Goal: Task Accomplishment & Management: Complete application form

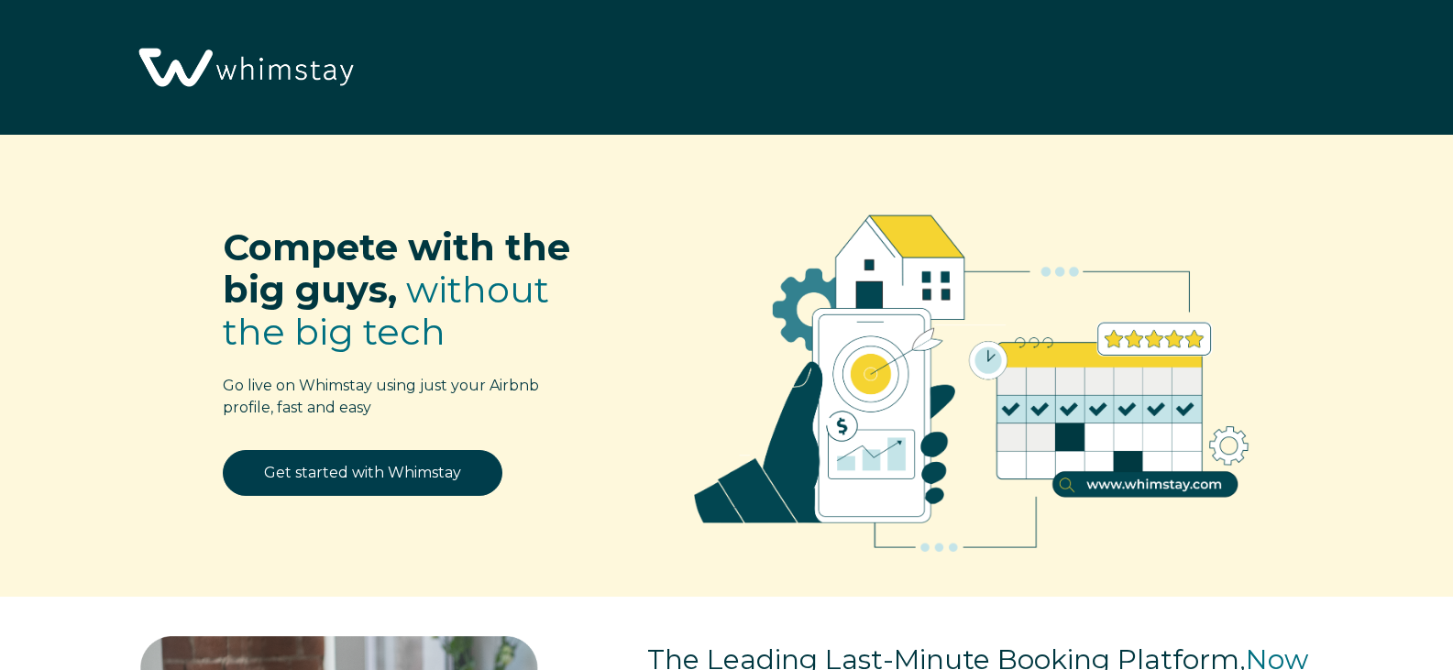
select select "US"
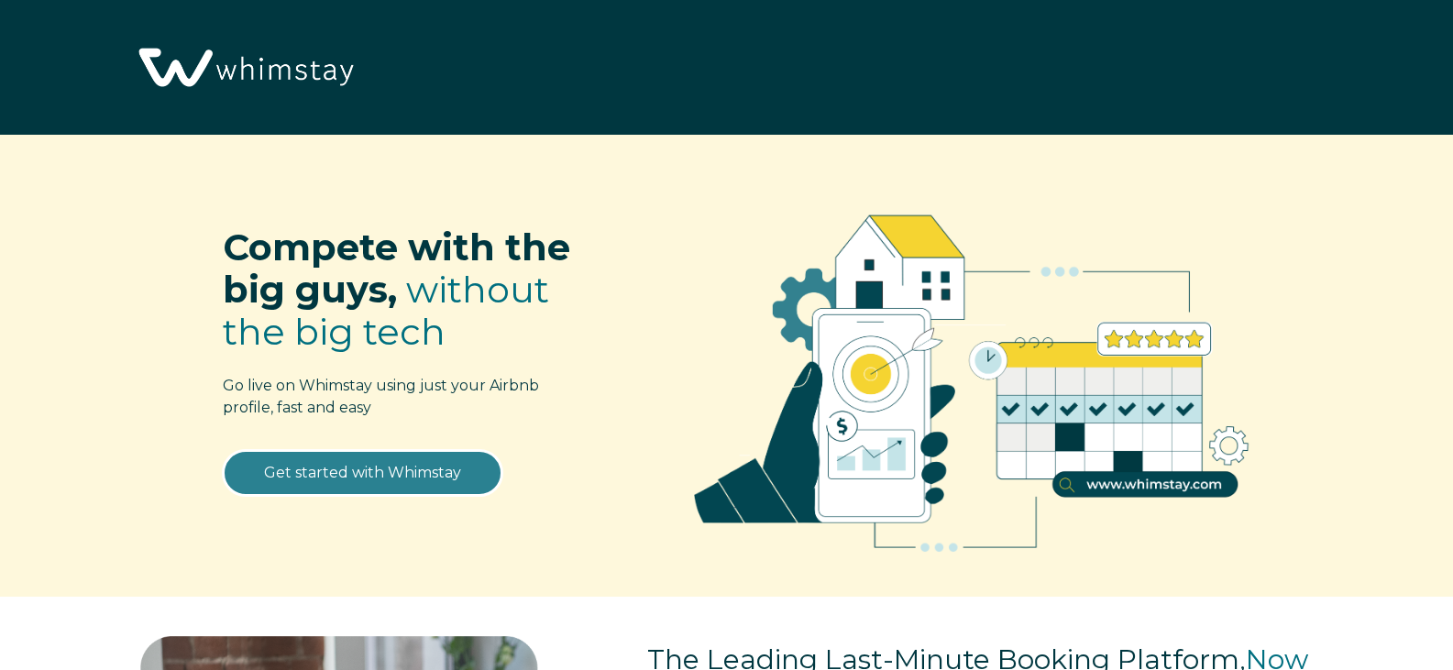
click at [310, 483] on link "Get started with Whimstay" at bounding box center [363, 473] width 280 height 46
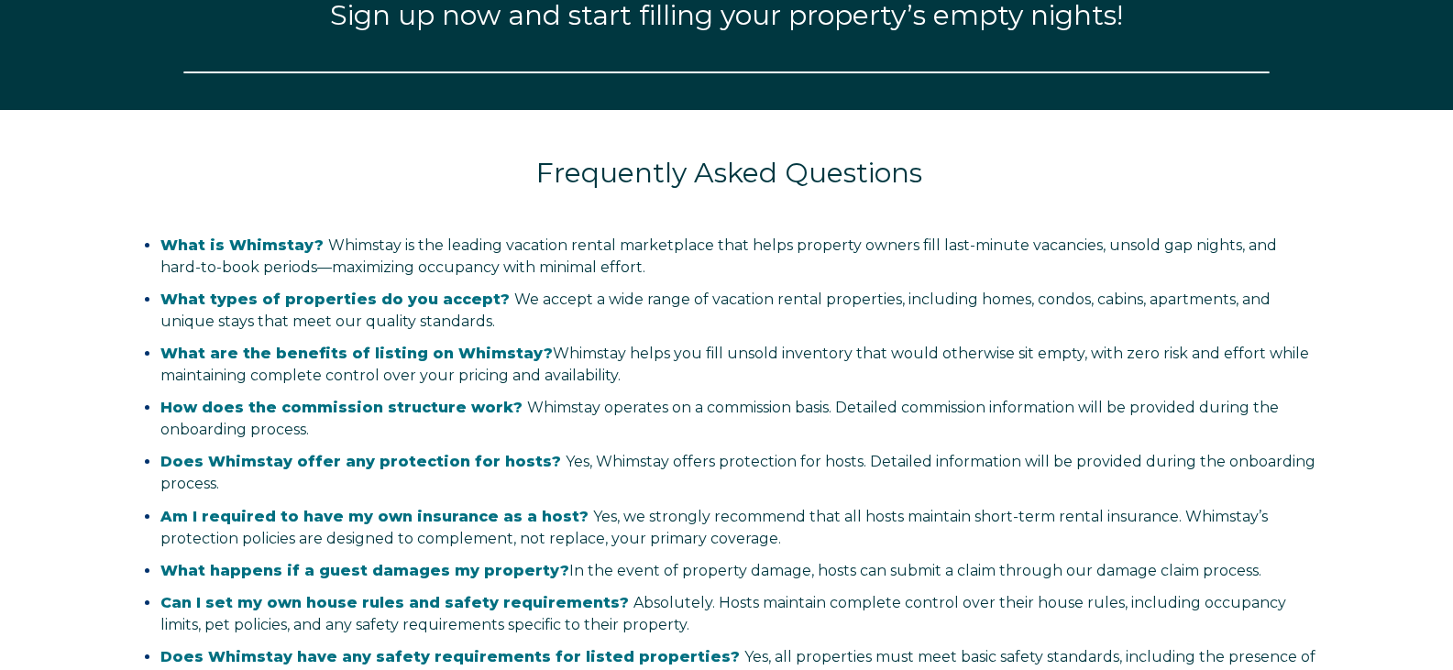
select select "US"
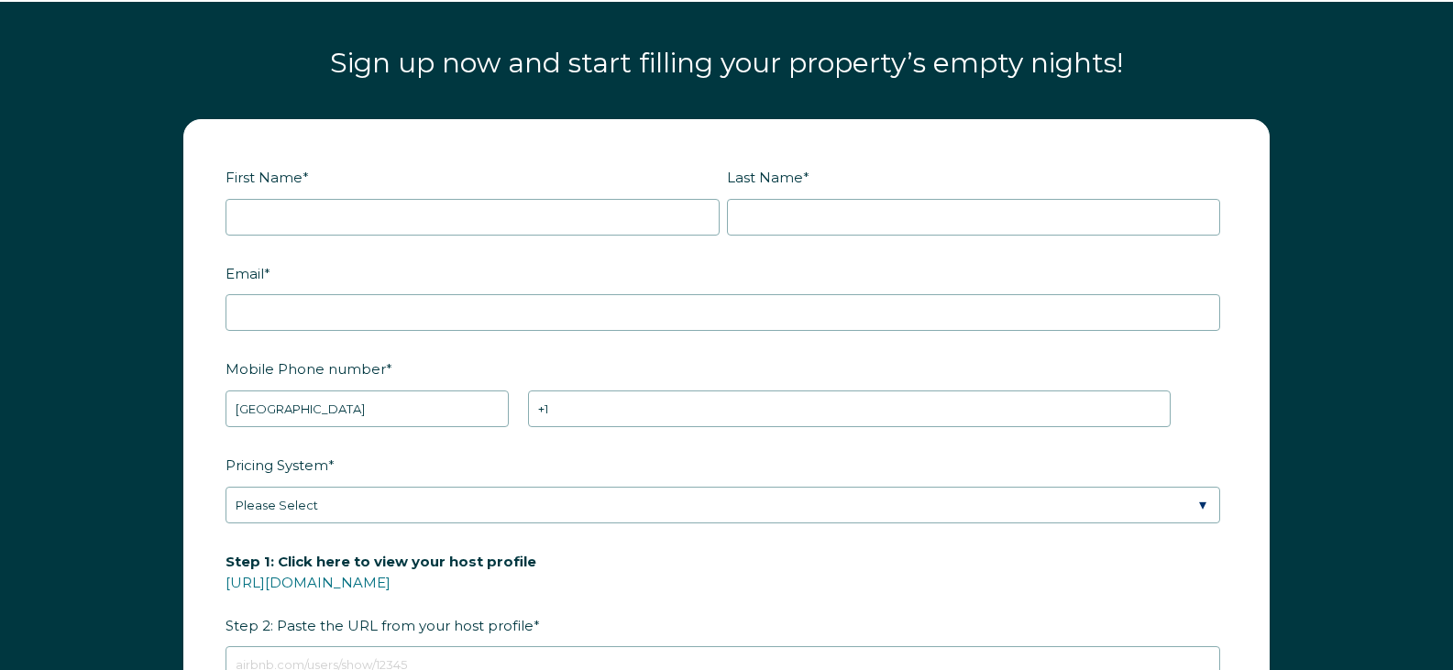
scroll to position [2278, 0]
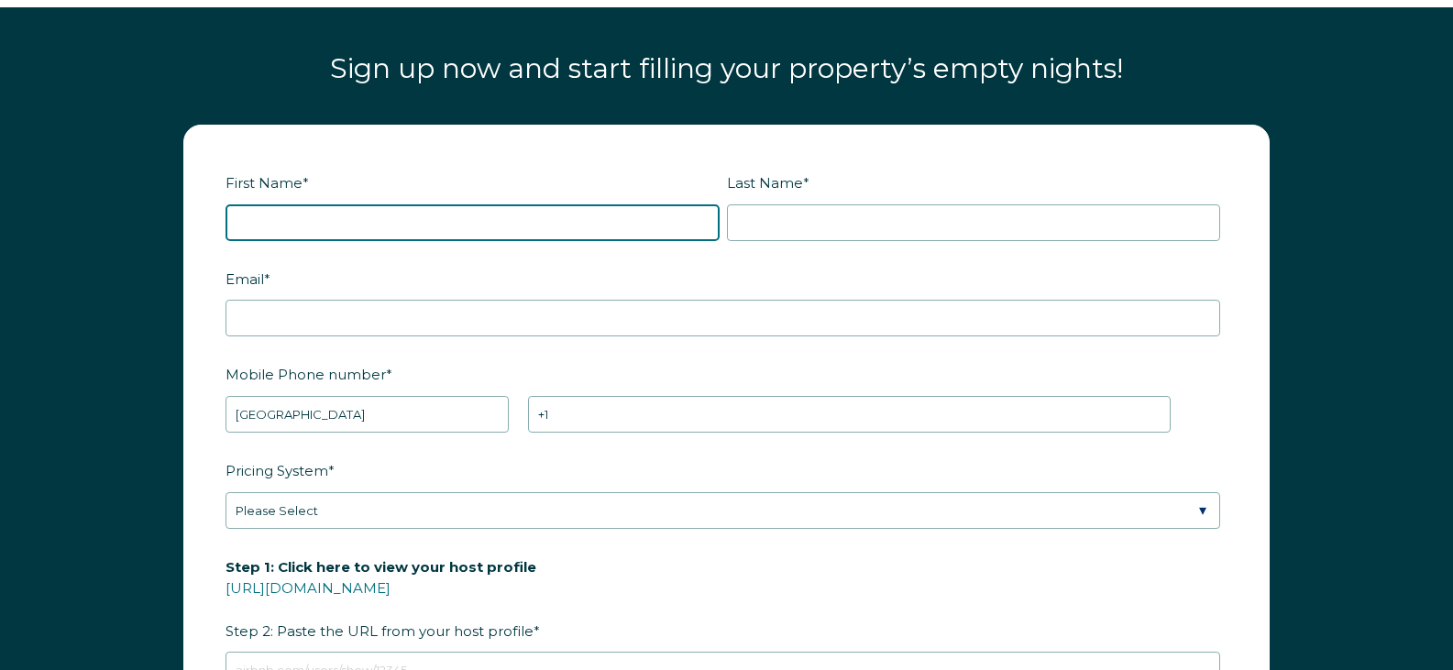
click at [583, 227] on input "First Name *" at bounding box center [472, 222] width 494 height 37
type input "[PERSON_NAME]"
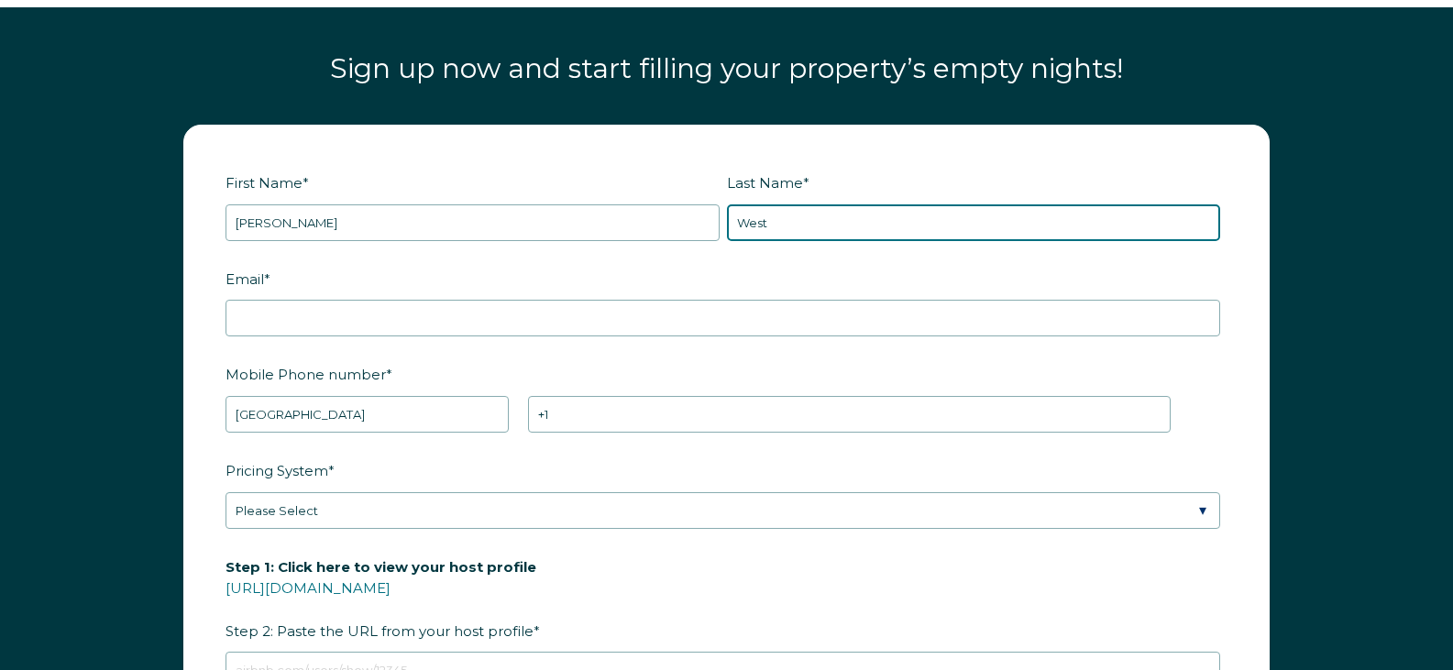
type input "West"
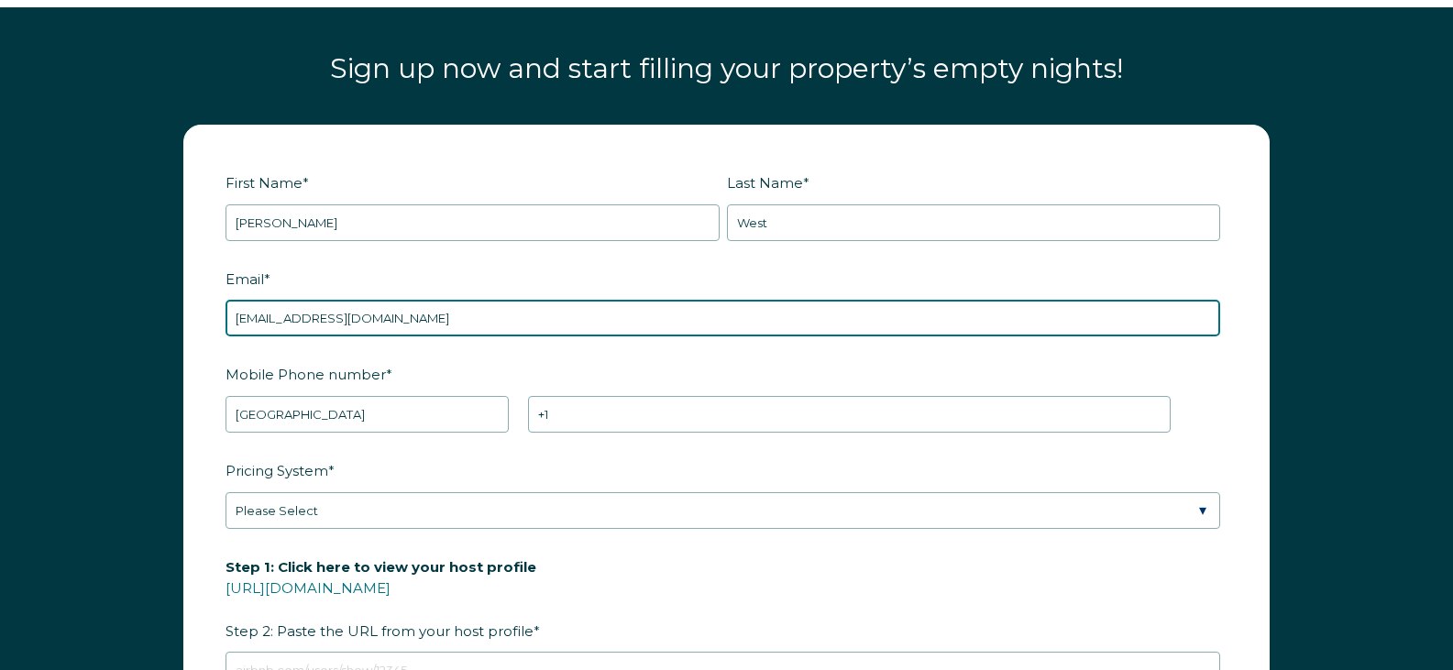
type input "[EMAIL_ADDRESS][DOMAIN_NAME]"
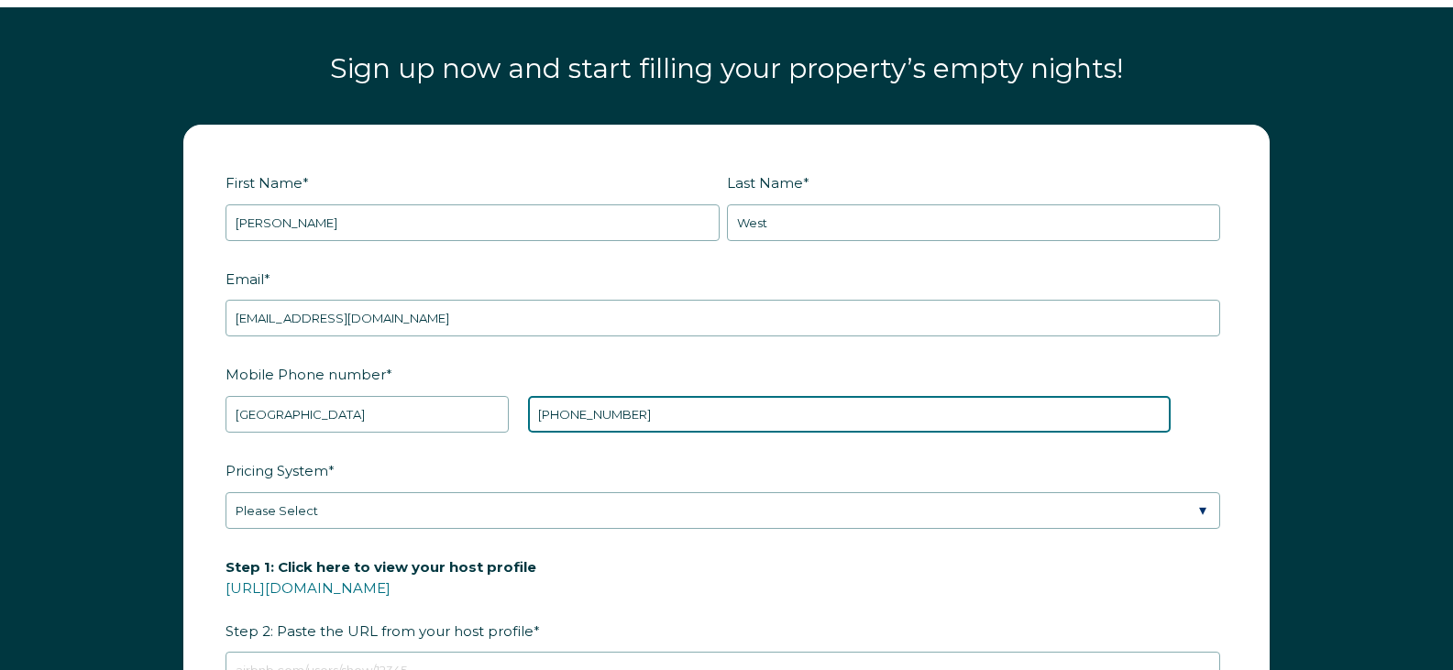
type input "[PHONE_NUMBER]"
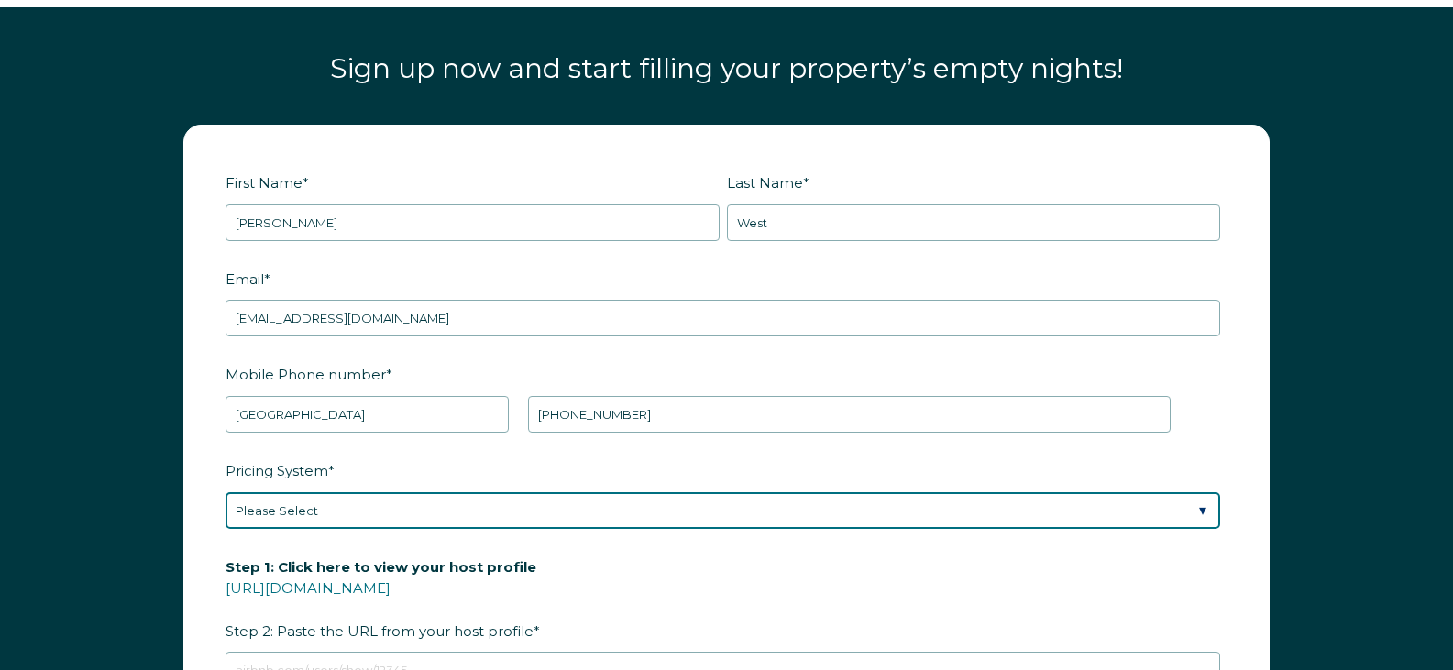
click at [1201, 506] on select "Please Select Manual Airbnb Smart Pricing PriceLabs Wheelhouse Beyond Pricing 3…" at bounding box center [722, 510] width 994 height 37
select select "PriceLabs"
click at [225, 492] on select "Please Select Manual Airbnb Smart Pricing PriceLabs Wheelhouse Beyond Pricing 3…" at bounding box center [722, 510] width 994 height 37
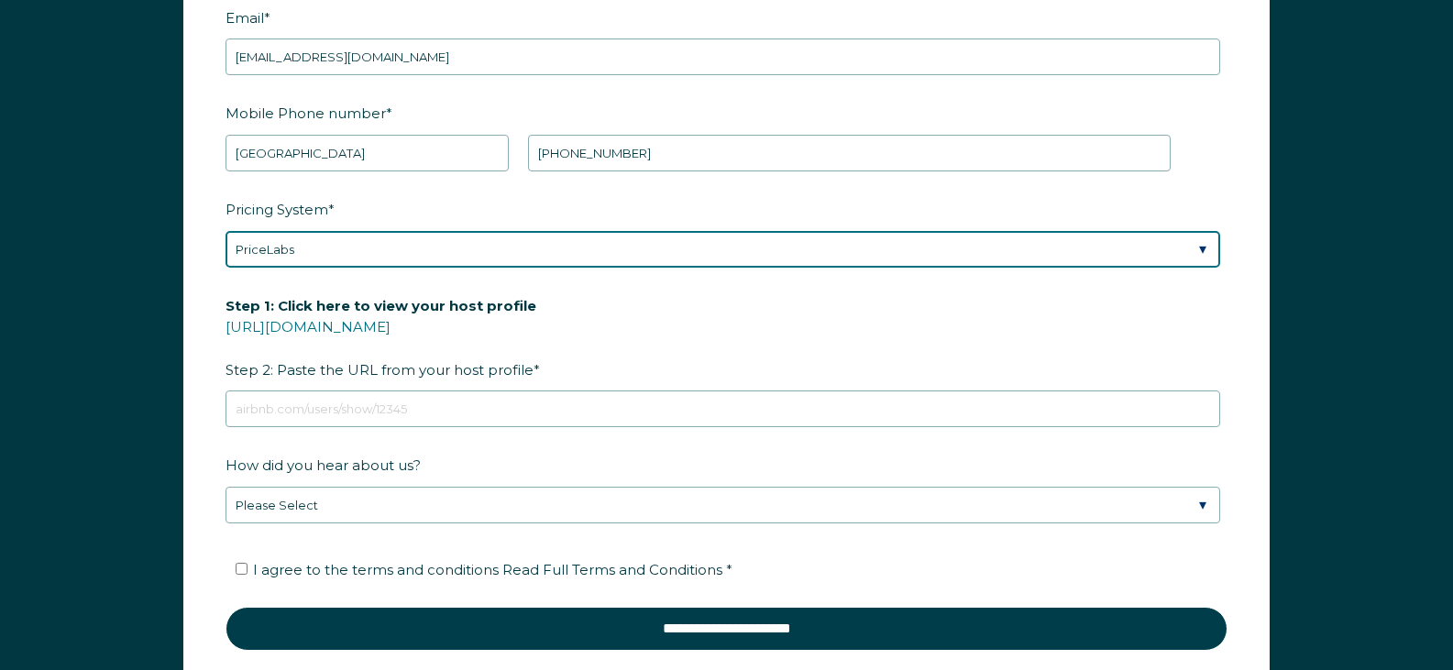
scroll to position [2574, 0]
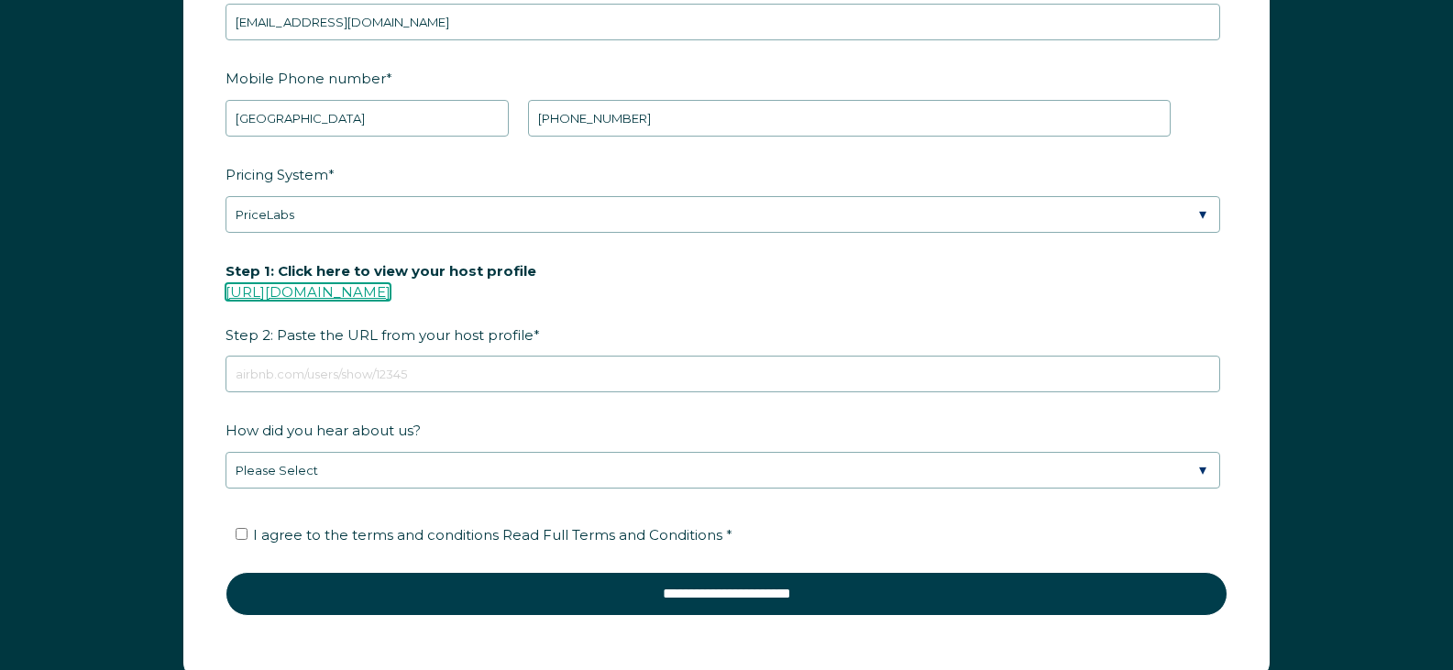
click at [390, 287] on link "[URL][DOMAIN_NAME]" at bounding box center [307, 291] width 165 height 17
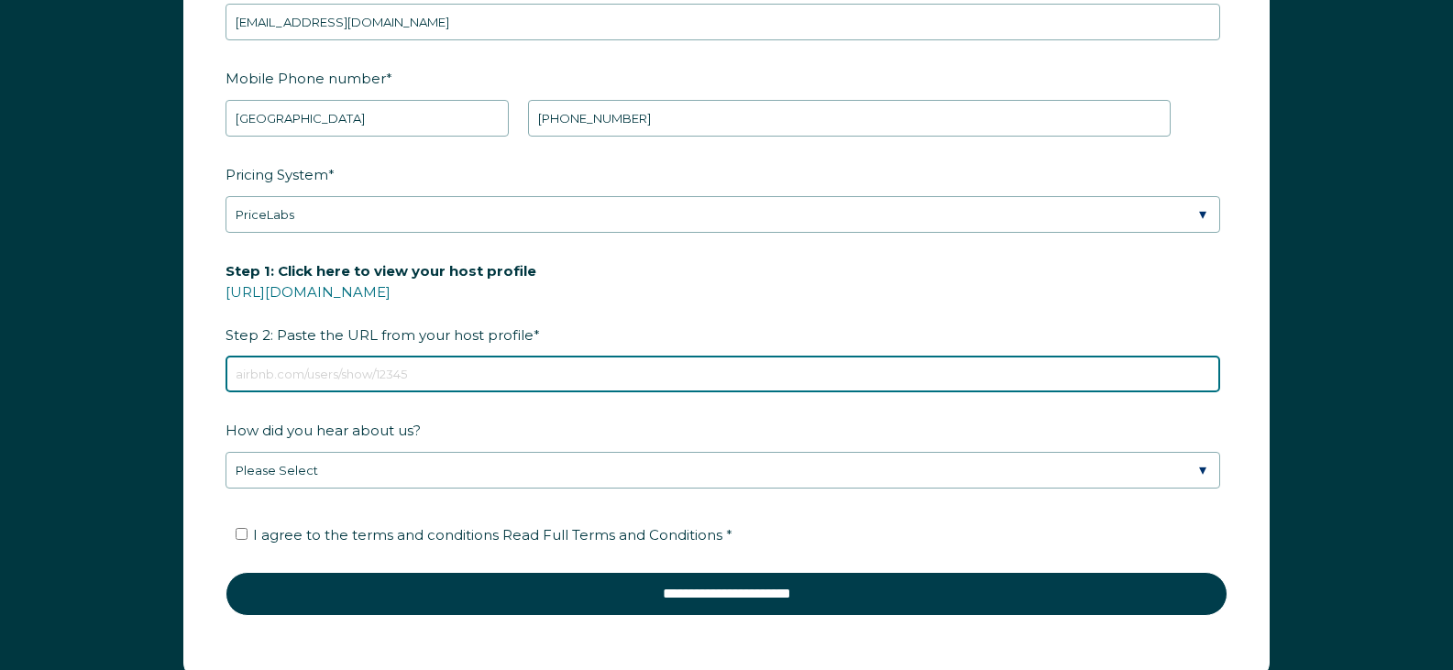
click at [488, 378] on input "Step 1: Click here to view your host profile https://www.airbnb.com/users/show/…" at bounding box center [722, 374] width 994 height 37
paste input "https://www.airbnb.com/users/show/169772496"
type input "https://www.airbnb.com/users/show/169772496"
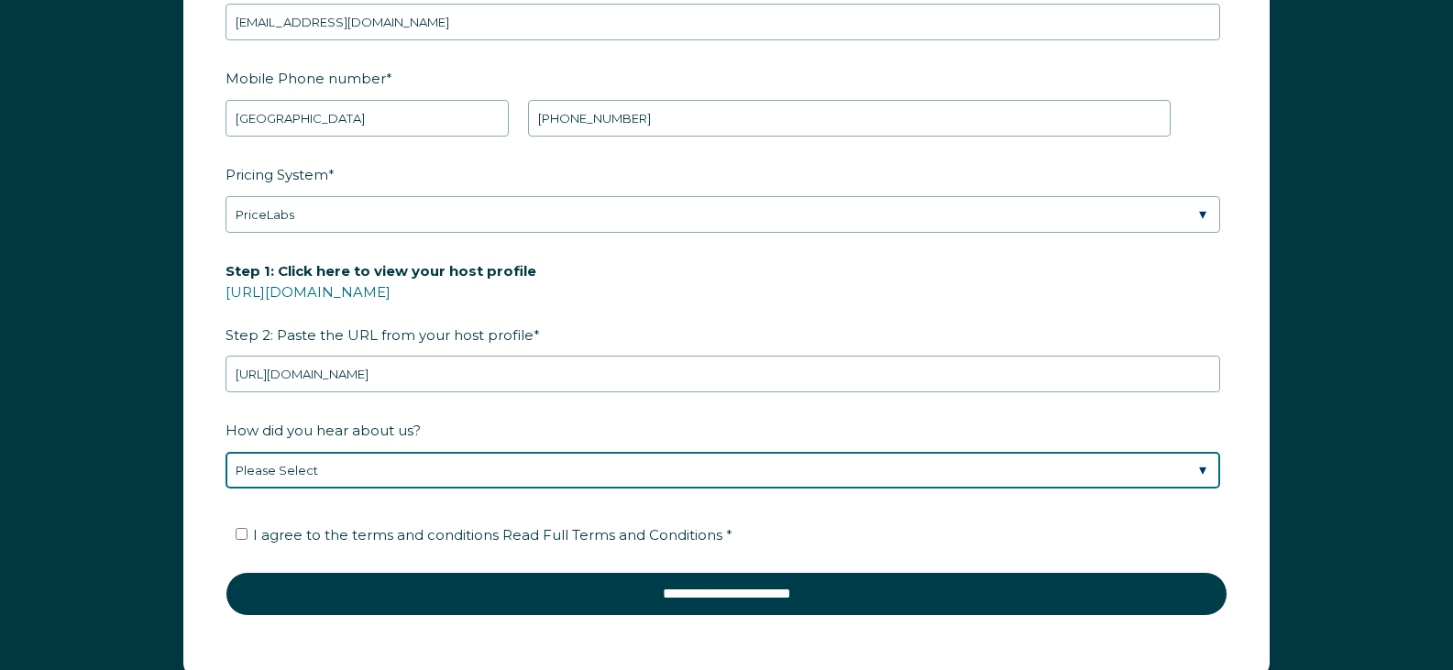
click at [465, 462] on select "Please Select Found Whimstay through a Google search Direct outreach from a Whi…" at bounding box center [722, 470] width 994 height 37
select select "Social Media"
click at [225, 452] on select "Please Select Found Whimstay through a Google search Direct outreach from a Whi…" at bounding box center [722, 470] width 994 height 37
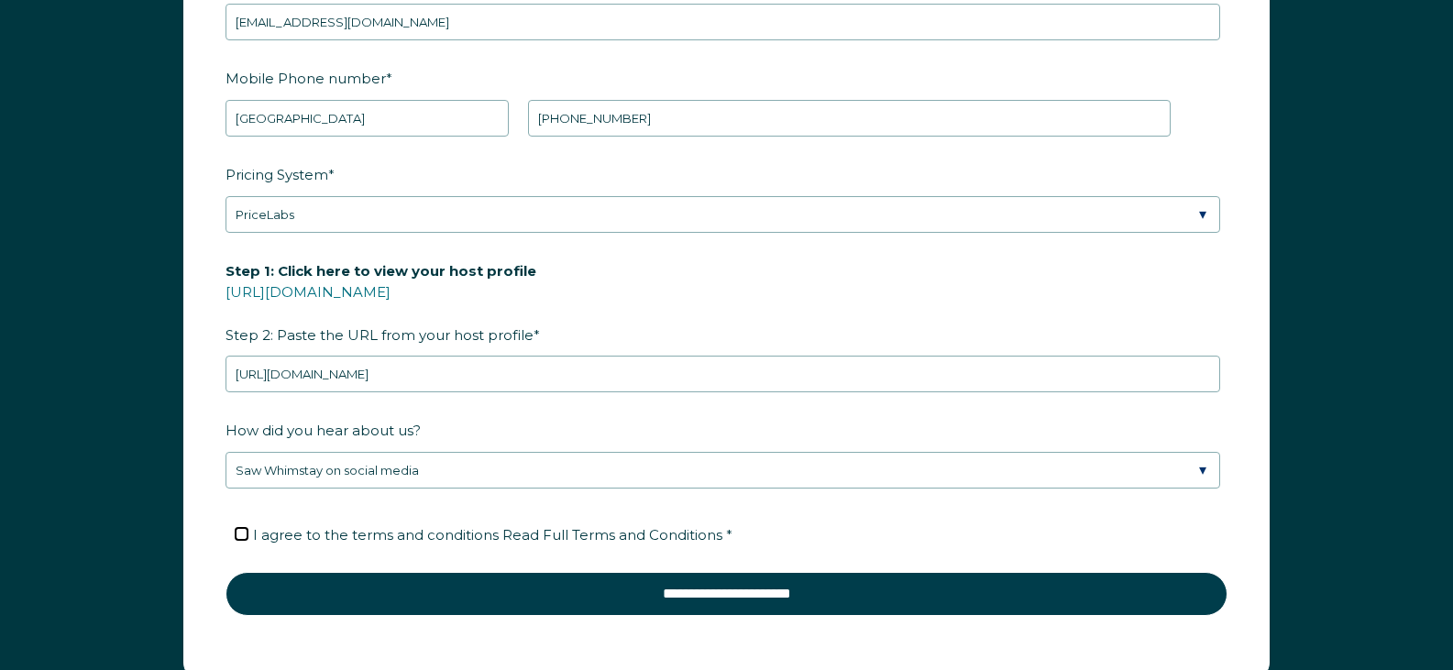
click at [244, 533] on input "I agree to the terms and conditions Read Full Terms and Conditions *" at bounding box center [242, 534] width 12 height 12
checkbox input "true"
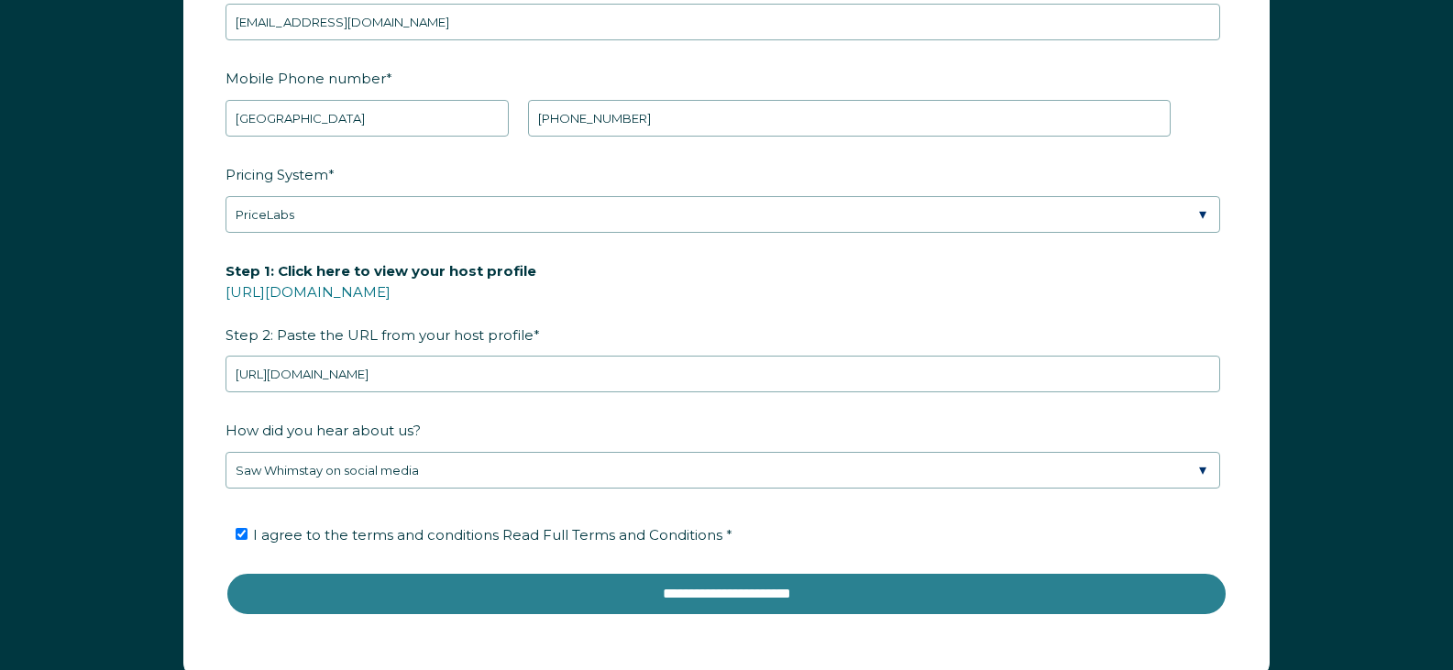
click at [707, 589] on input "**********" at bounding box center [726, 594] width 1002 height 44
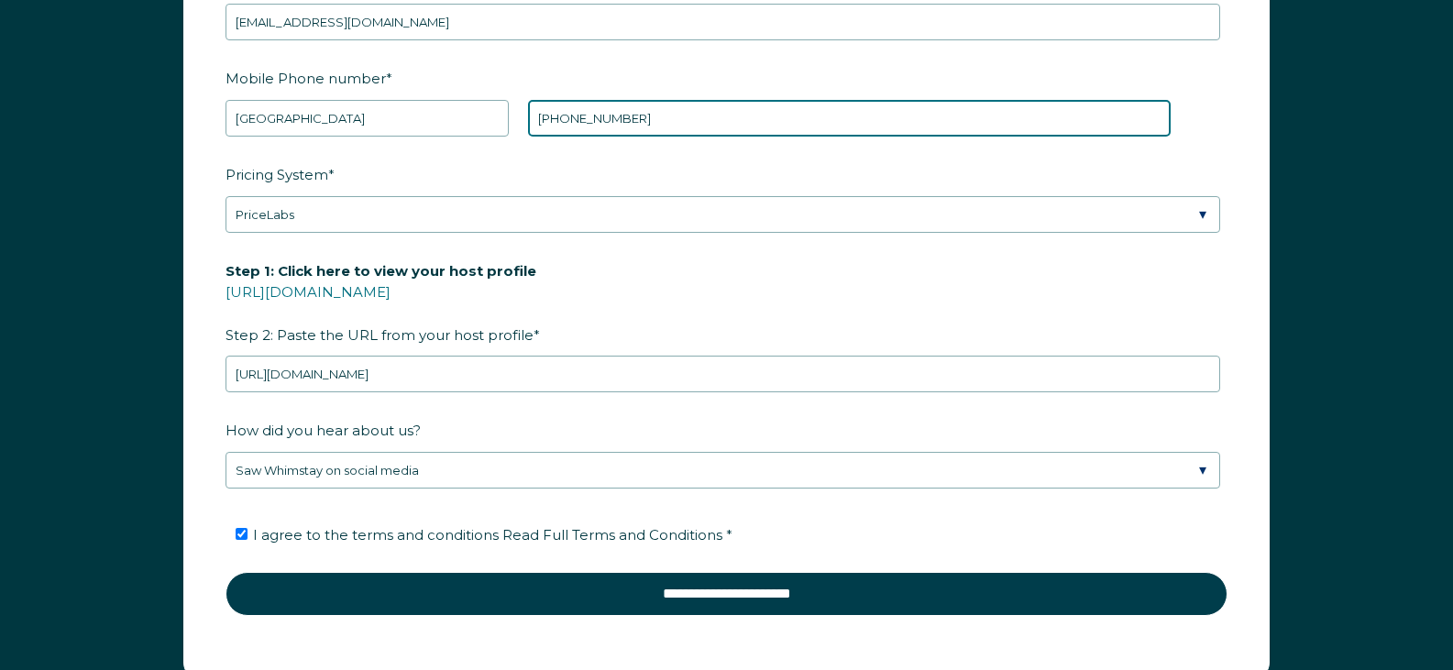
click at [603, 119] on input "+1 352-262-7313" at bounding box center [849, 118] width 642 height 37
click at [576, 116] on input "+1 352-2627313" at bounding box center [849, 118] width 642 height 37
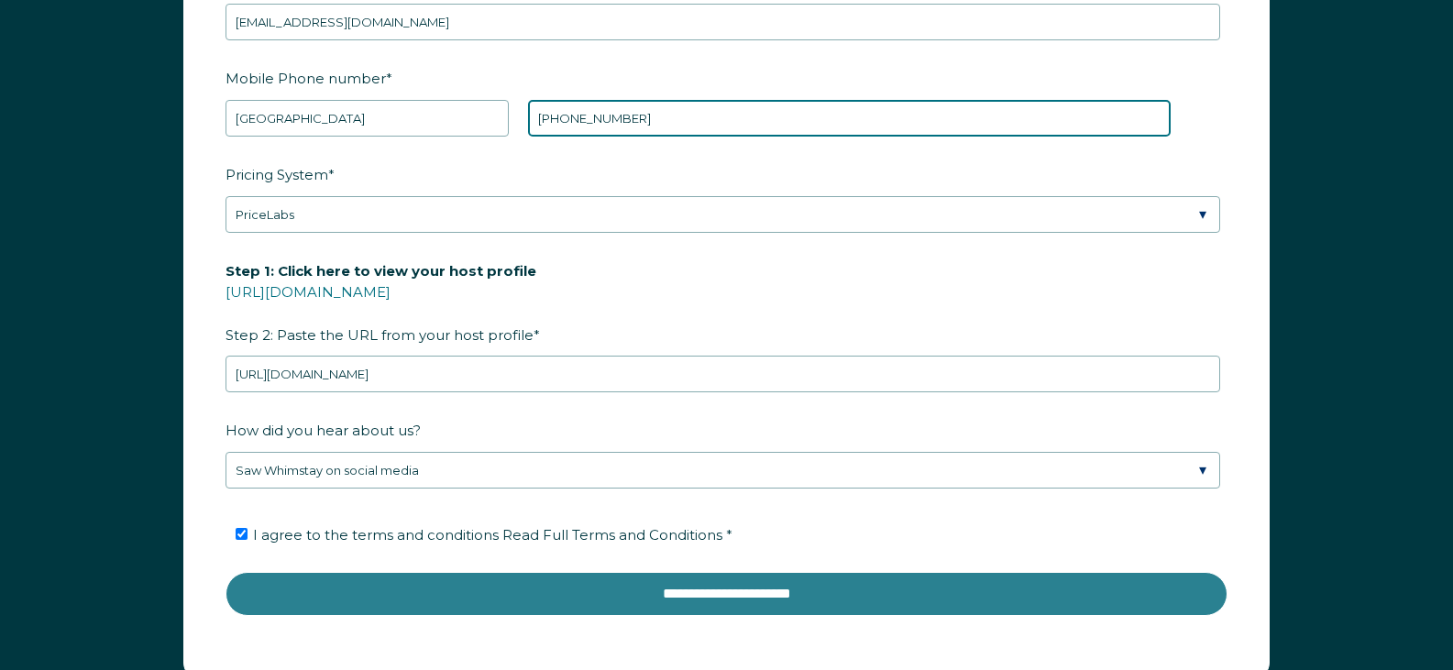
type input "+1 3522627313"
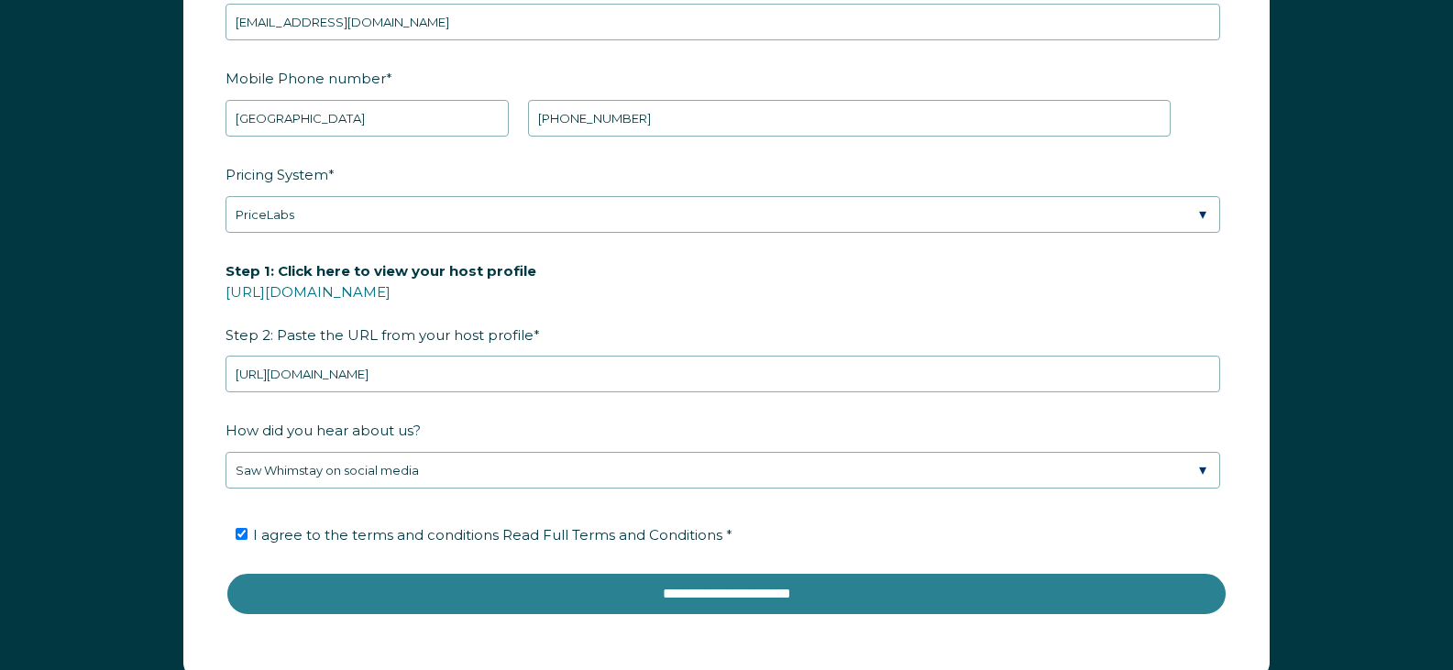
click at [745, 587] on input "**********" at bounding box center [726, 594] width 1002 height 44
